Goal: Transaction & Acquisition: Purchase product/service

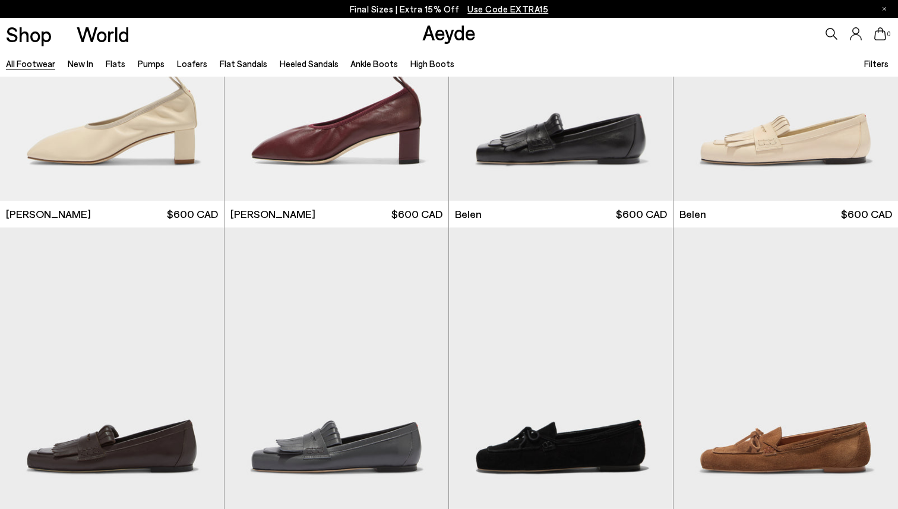
scroll to position [453, 0]
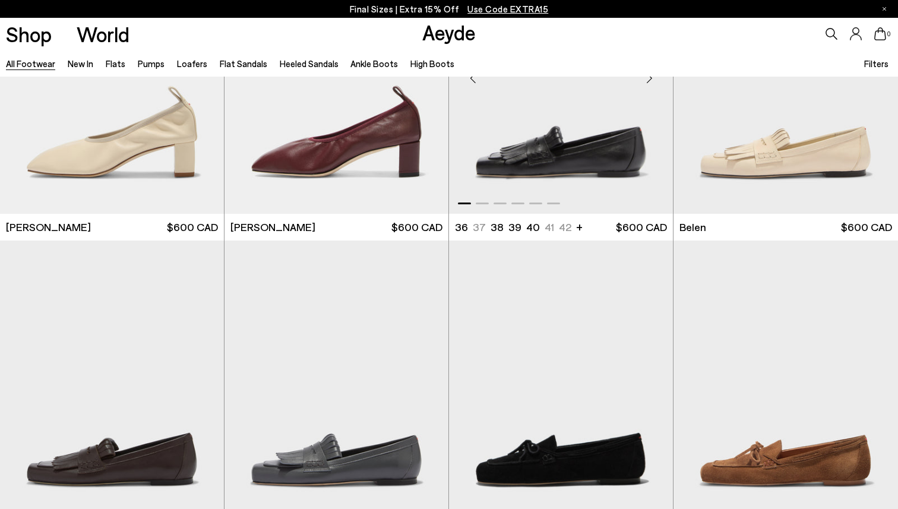
click at [583, 158] on img "1 / 6" at bounding box center [561, 73] width 224 height 282
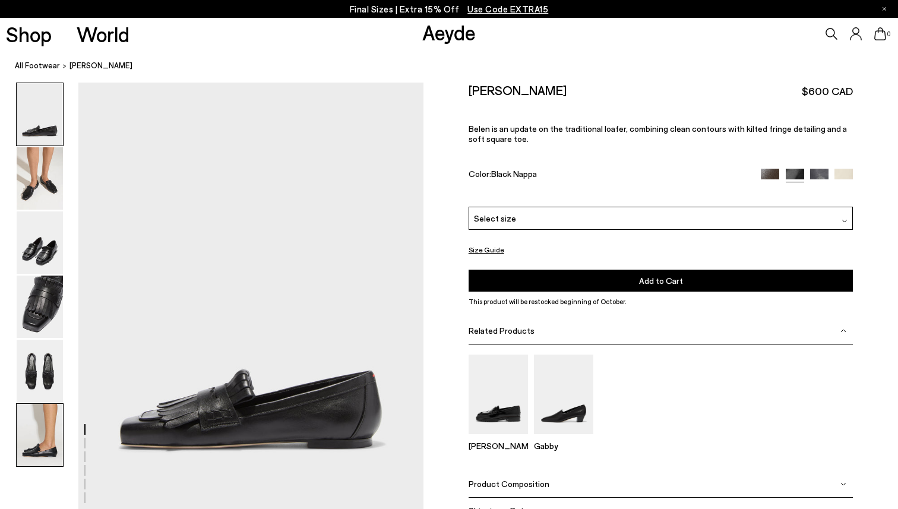
click at [53, 443] on img at bounding box center [40, 435] width 46 height 62
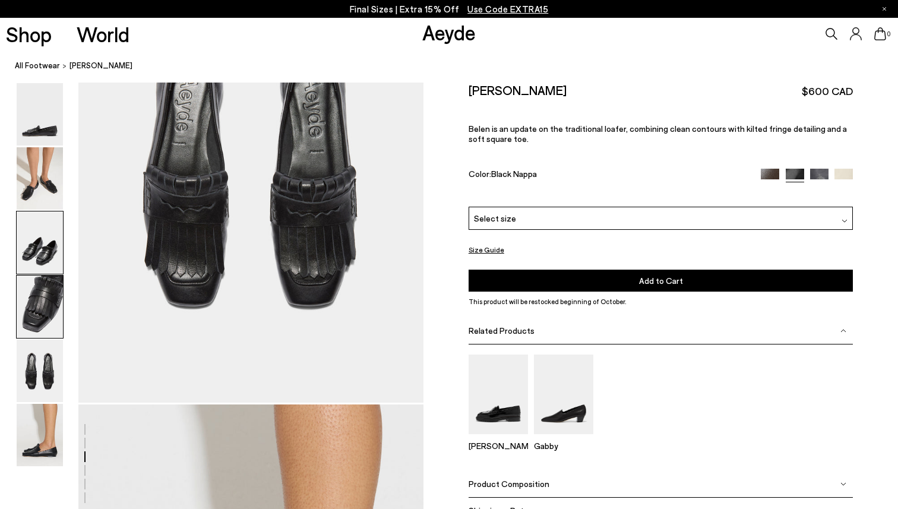
click at [51, 305] on img at bounding box center [40, 307] width 46 height 62
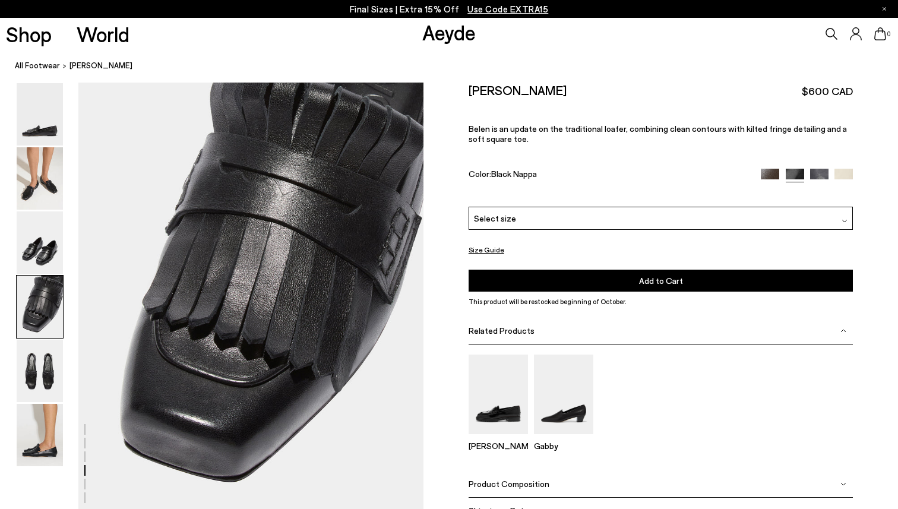
scroll to position [1402, 0]
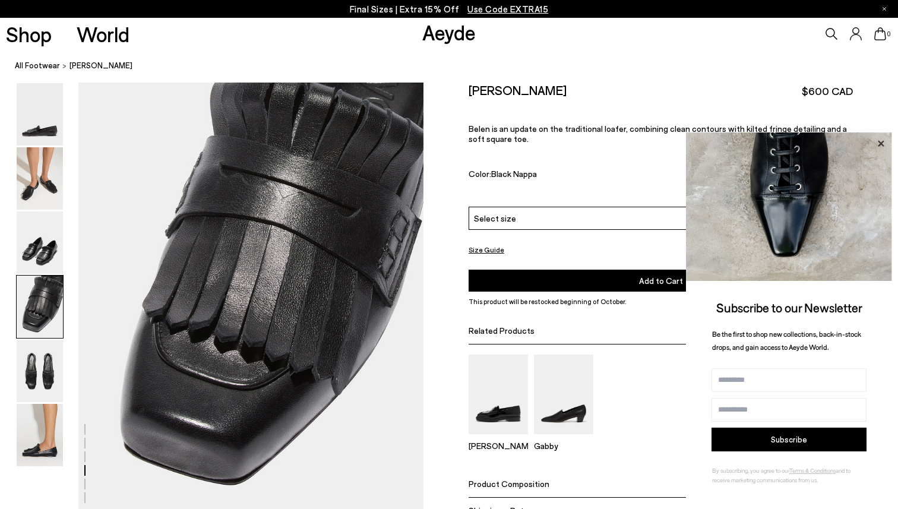
click at [883, 142] on icon at bounding box center [880, 143] width 15 height 15
